Goal: Book appointment/travel/reservation

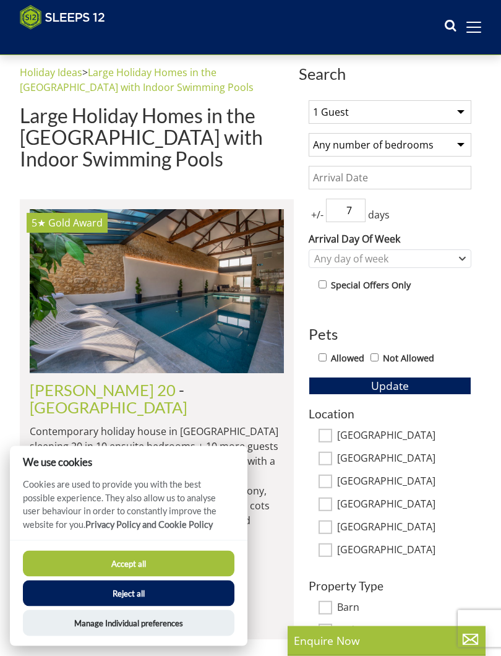
scroll to position [323, 0]
click at [140, 268] on button "Accept all" at bounding box center [129, 564] width 212 height 26
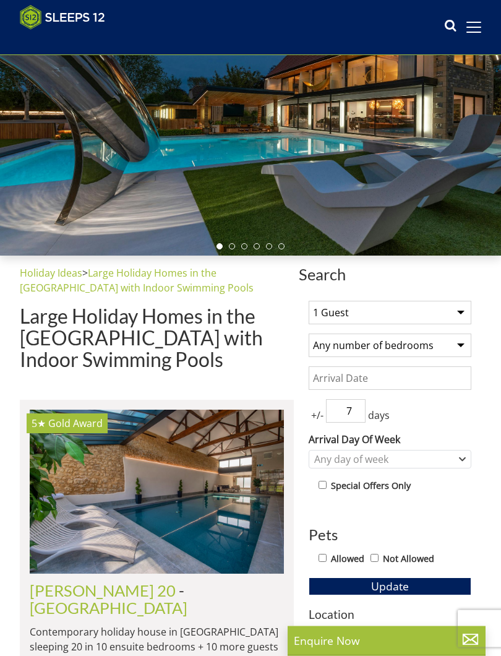
scroll to position [122, 0]
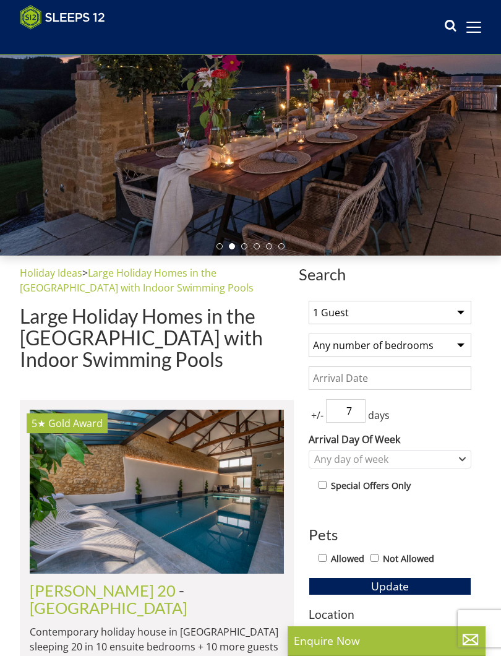
click at [468, 308] on select "1 Guest 2 Guests 3 Guests 4 Guests 5 Guests 6 Guests 7 Guests 8 Guests 9 Guests…" at bounding box center [390, 313] width 163 height 24
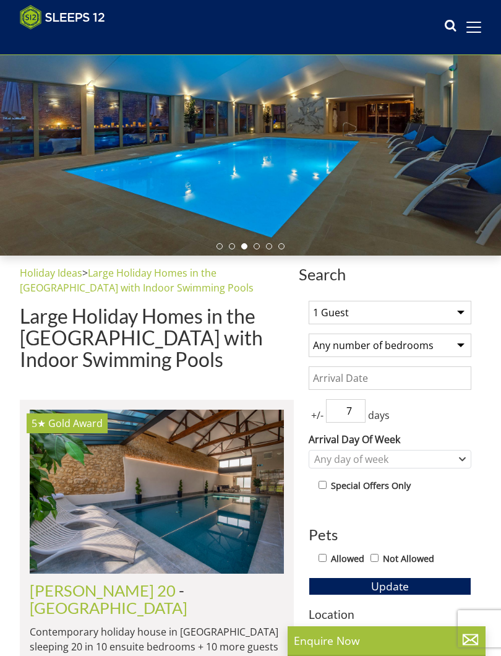
select select "10"
click at [470, 335] on select "Any number of bedrooms 1 Bedroom 2 Bedrooms 3 Bedrooms 4 Bedrooms 5 Bedrooms 6 …" at bounding box center [390, 345] width 163 height 24
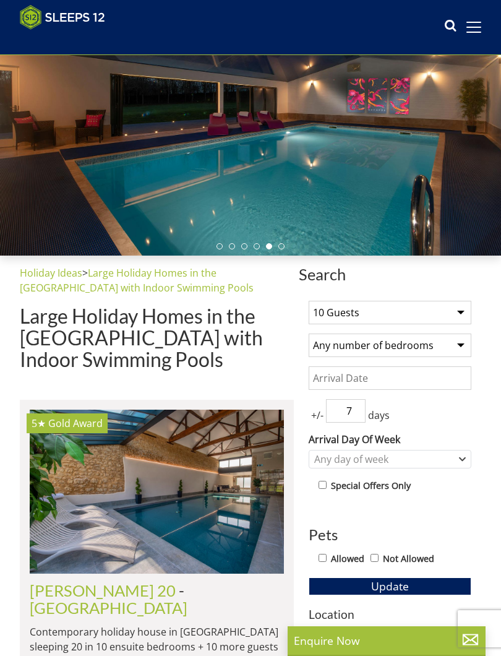
select select "6"
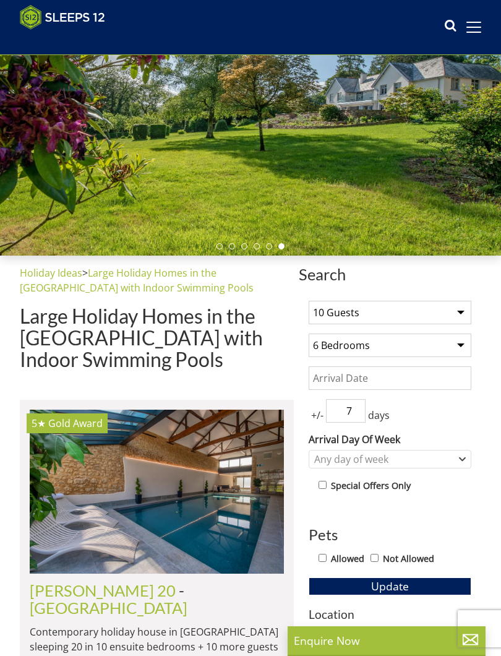
click at [358, 375] on input "Date" at bounding box center [390, 378] width 163 height 24
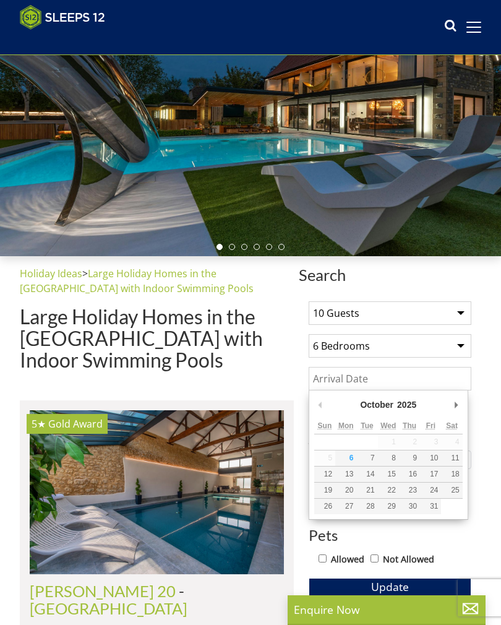
scroll to position [153, 0]
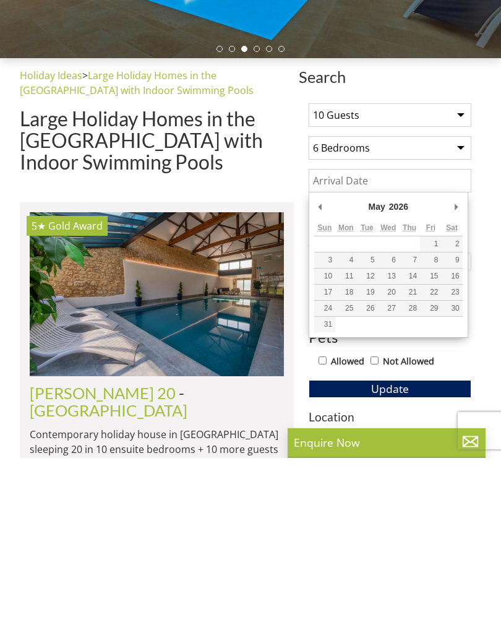
type input "[DATE]"
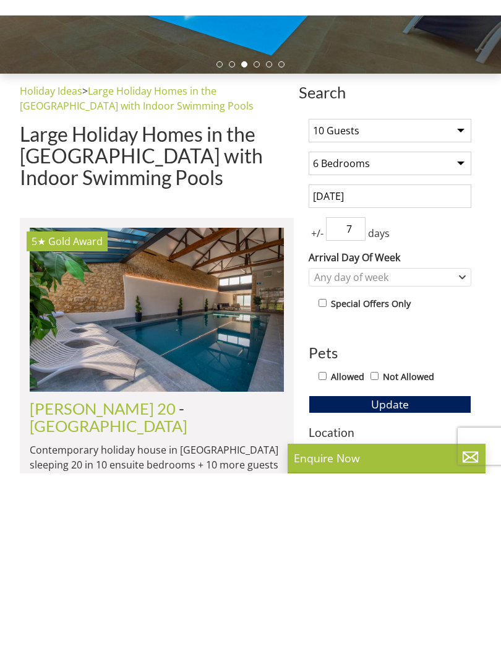
scroll to position [320, 0]
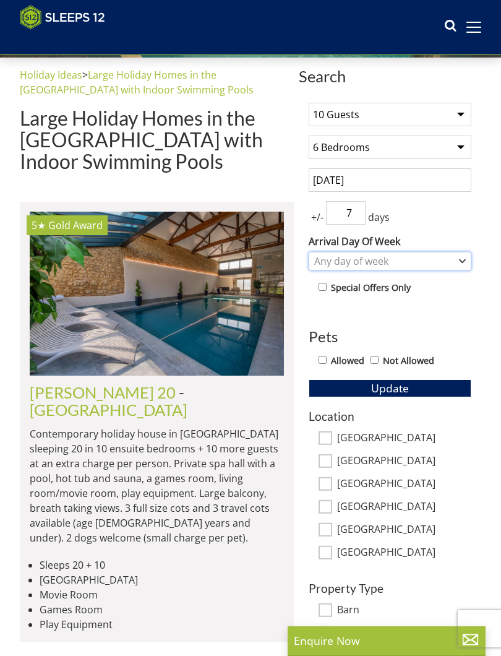
click at [471, 260] on div "Any day of week" at bounding box center [390, 261] width 163 height 19
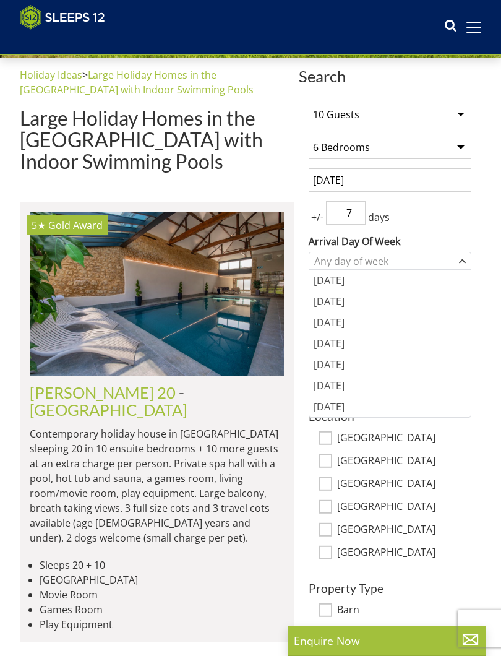
click at [349, 390] on div "[DATE]" at bounding box center [389, 385] width 161 height 21
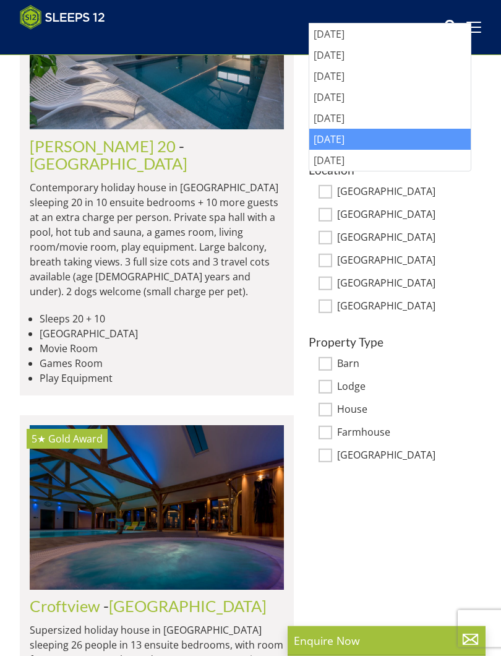
scroll to position [567, 0]
click at [337, 406] on label "House" at bounding box center [404, 410] width 134 height 14
click at [332, 406] on input "House" at bounding box center [326, 410] width 14 height 14
checkbox input "true"
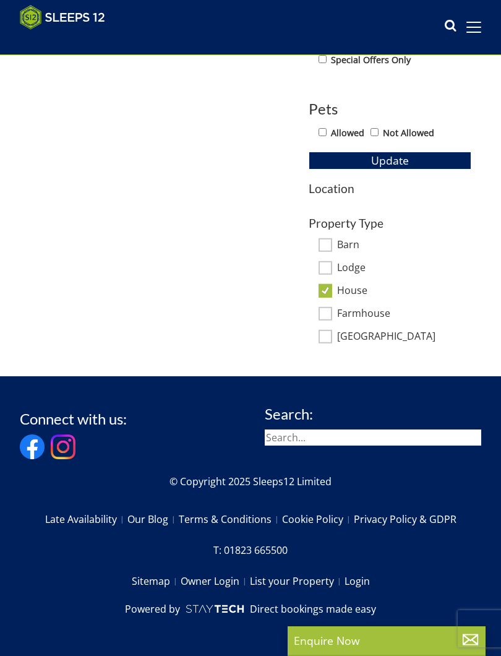
scroll to position [562, 0]
click at [307, 429] on input "search" at bounding box center [373, 437] width 217 height 16
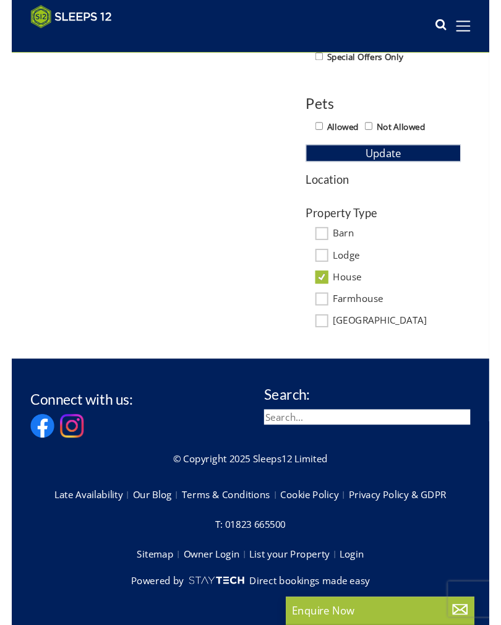
scroll to position [590, 0]
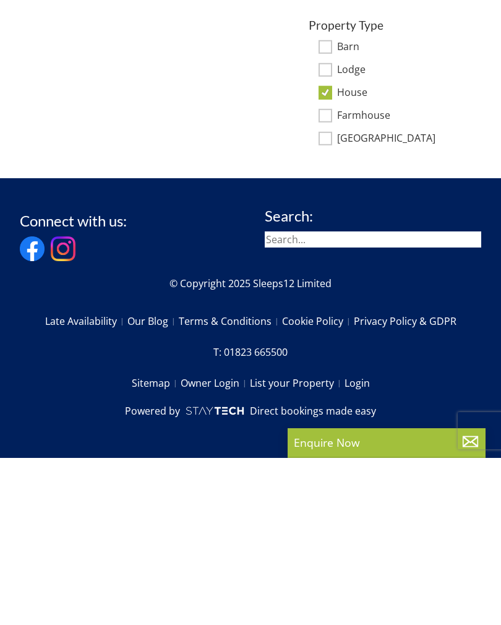
click at [387, 398] on input "search" at bounding box center [373, 406] width 217 height 16
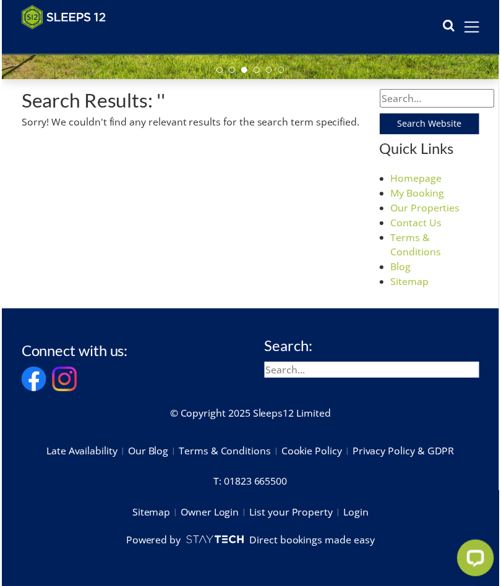
scroll to position [314, 0]
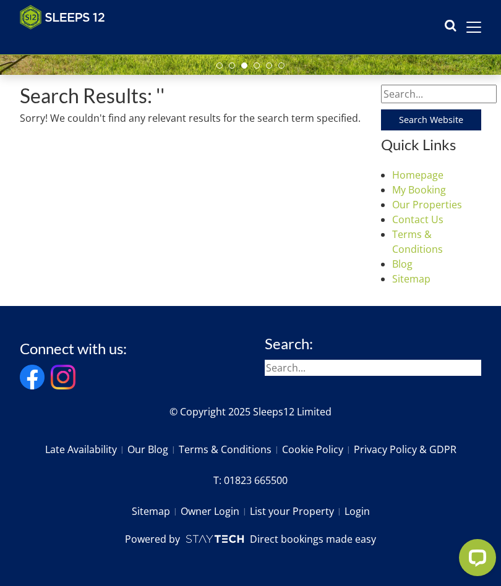
click at [426, 114] on input "Search Website" at bounding box center [431, 119] width 101 height 21
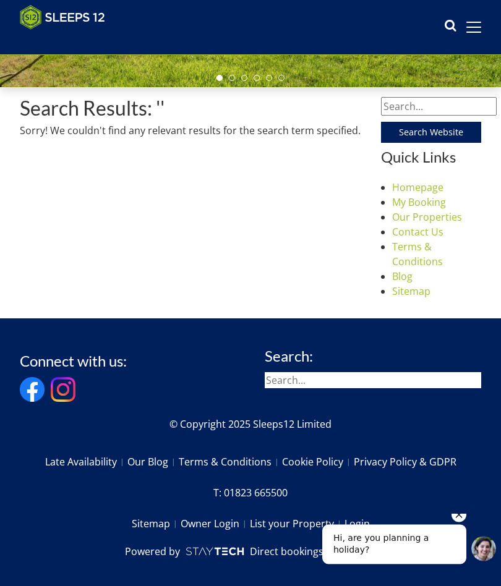
scroll to position [320, 0]
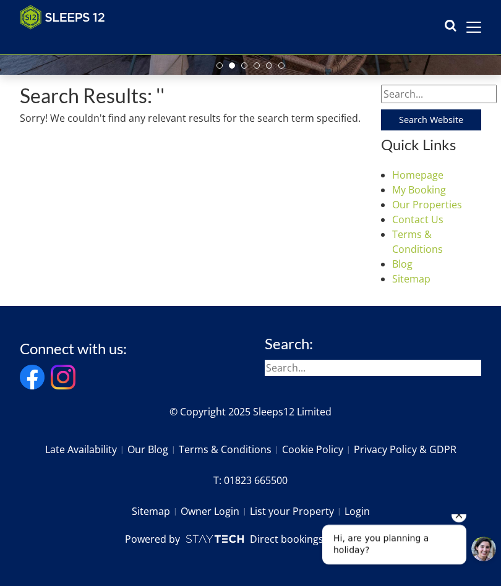
click at [323, 360] on input "search" at bounding box center [373, 368] width 217 height 16
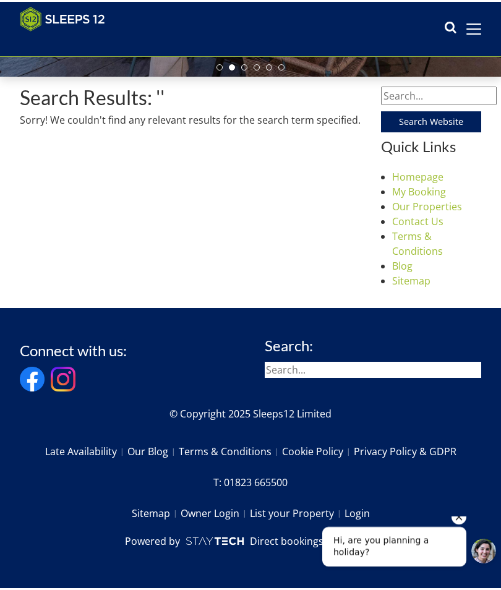
scroll to position [316, 0]
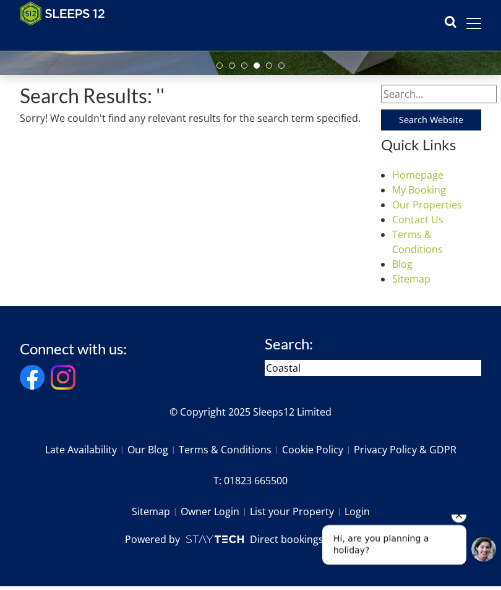
type input "Coastal"
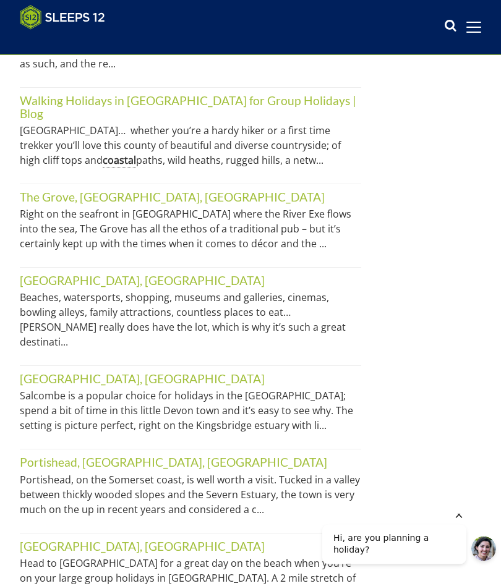
scroll to position [1050, 0]
click at [59, 273] on link "[GEOGRAPHIC_DATA], [GEOGRAPHIC_DATA]" at bounding box center [142, 280] width 245 height 14
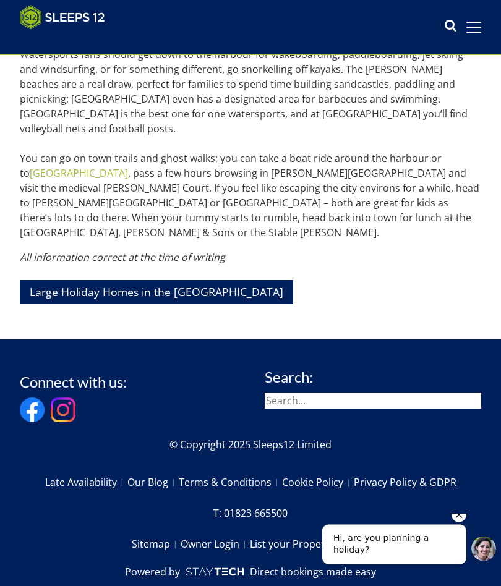
scroll to position [476, 0]
click at [101, 280] on link "Large Holiday Homes in the [GEOGRAPHIC_DATA]" at bounding box center [156, 292] width 273 height 24
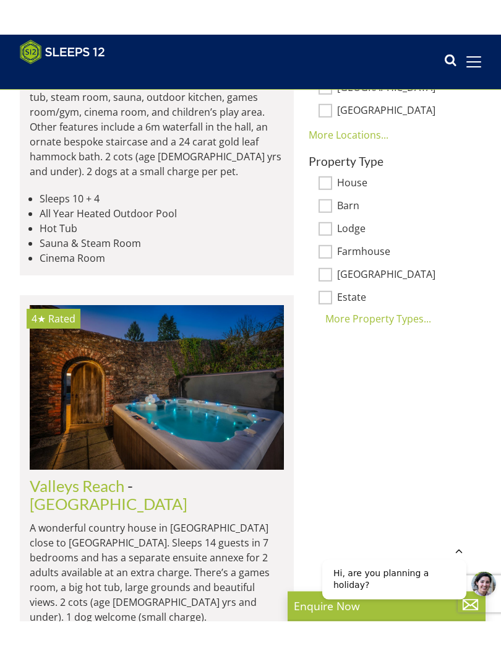
scroll to position [797, 0]
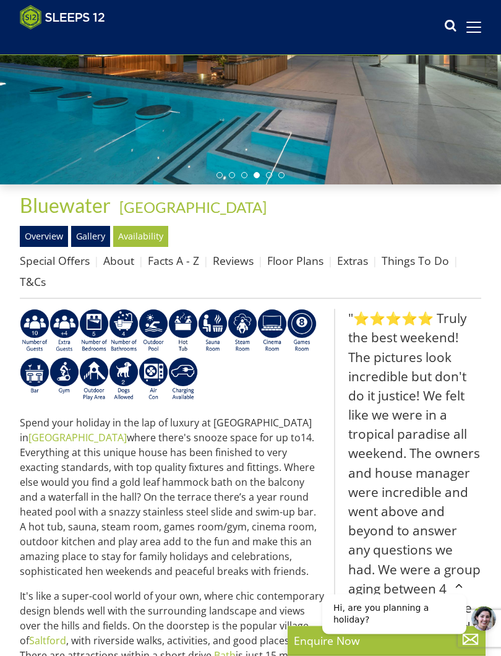
scroll to position [195, 0]
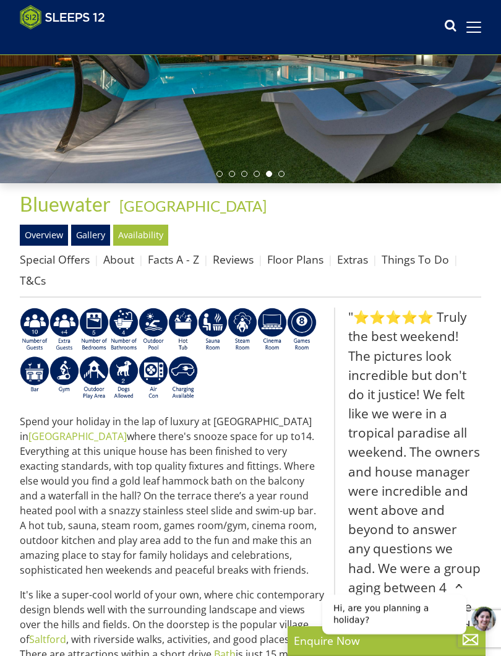
click at [150, 235] on link "Availability" at bounding box center [140, 235] width 55 height 21
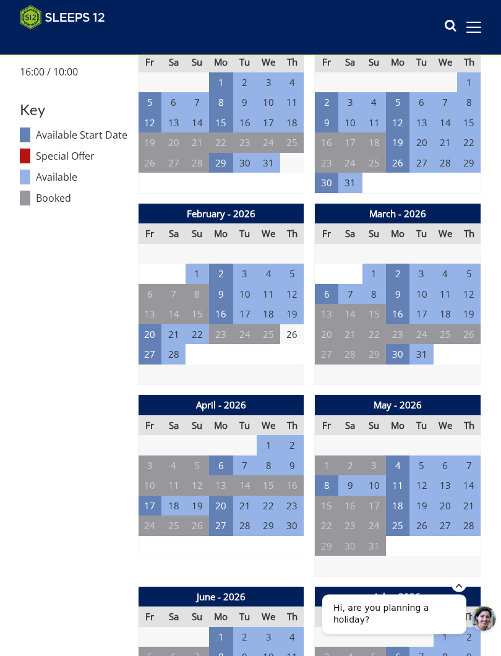
scroll to position [662, 0]
click at [403, 520] on td "25" at bounding box center [398, 525] width 24 height 20
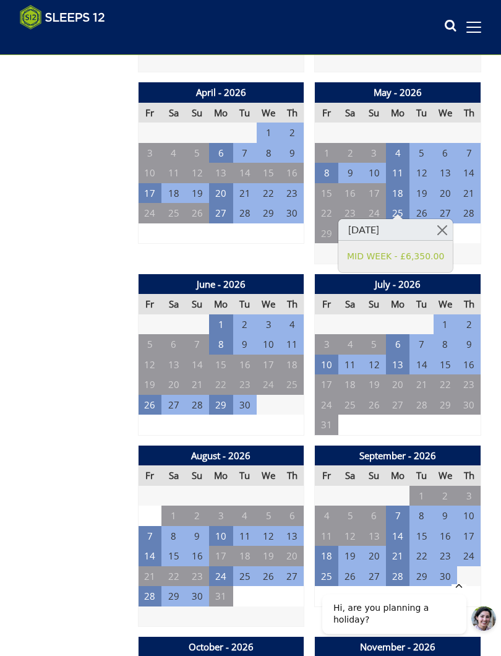
scroll to position [974, 0]
click at [453, 225] on div "[DATE] MID WEEK - £6,350.00" at bounding box center [396, 245] width 116 height 54
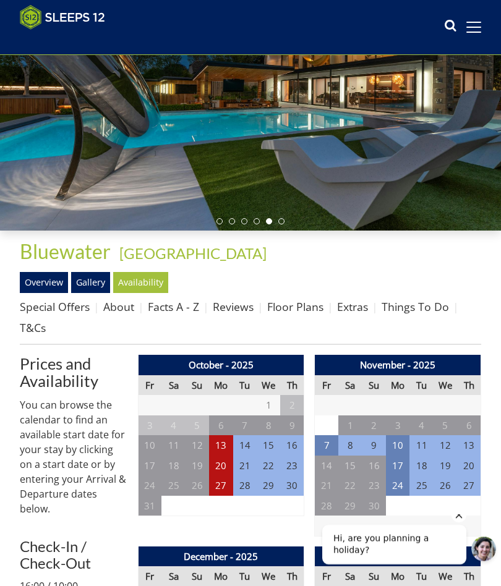
scroll to position [147, 0]
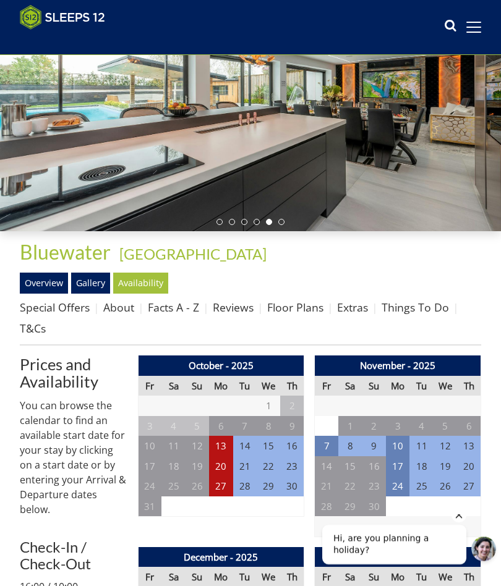
click at [244, 307] on link "Reviews" at bounding box center [233, 307] width 41 height 15
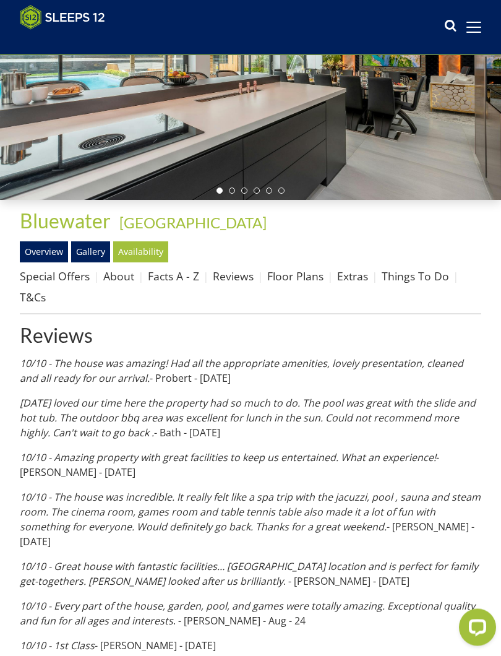
scroll to position [168, 0]
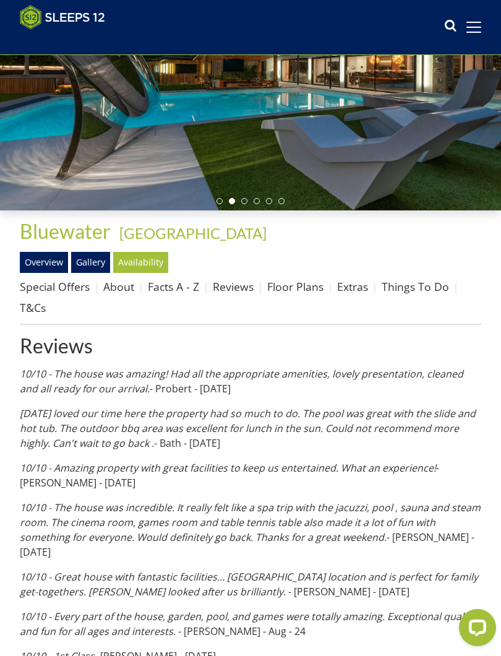
click at [312, 288] on link "Floor Plans" at bounding box center [295, 286] width 56 height 15
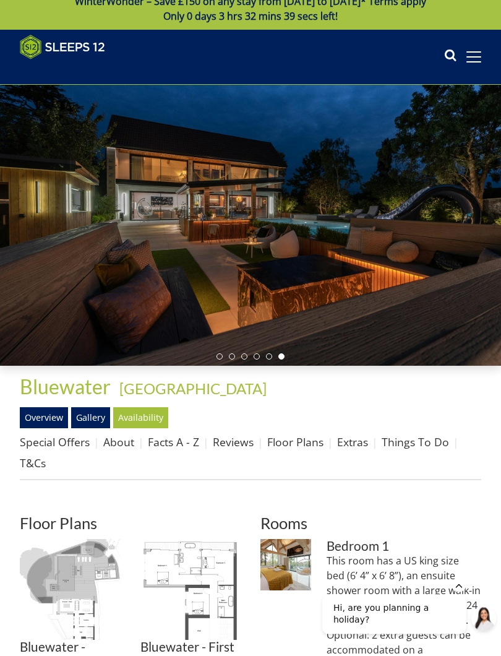
scroll to position [12, 0]
click at [92, 419] on link "Gallery" at bounding box center [90, 417] width 39 height 21
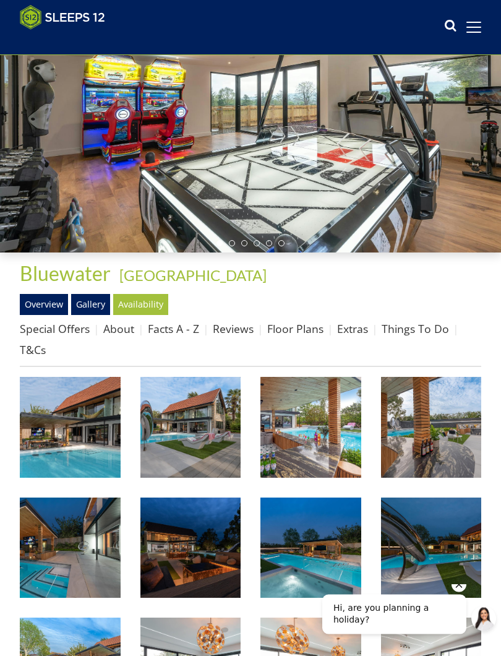
scroll to position [127, 0]
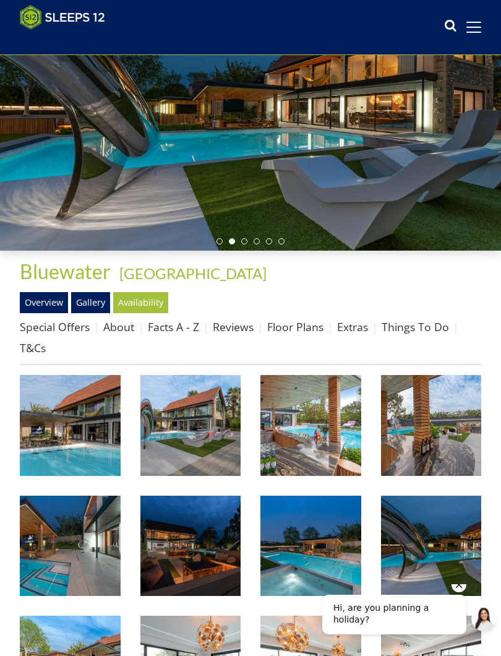
click at [88, 452] on img at bounding box center [70, 425] width 101 height 101
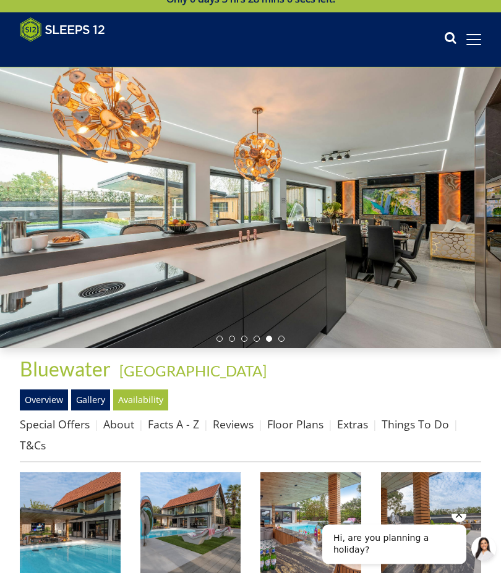
scroll to position [0, 0]
